Goal: Information Seeking & Learning: Check status

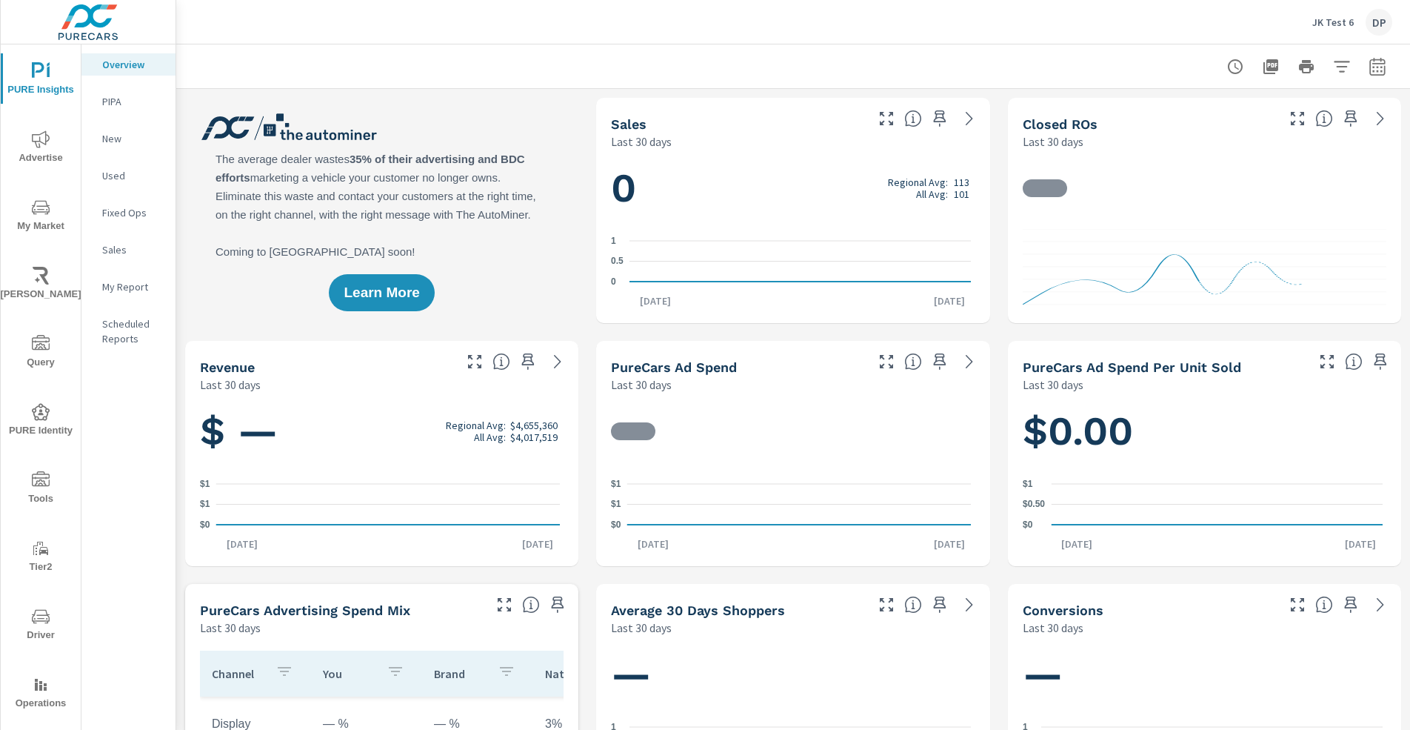
click at [38, 693] on icon "nav menu" at bounding box center [41, 684] width 18 height 18
